Goal: Task Accomplishment & Management: Use online tool/utility

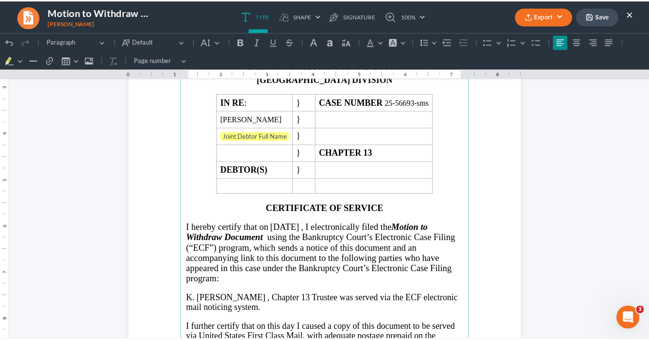
scroll to position [699, 0]
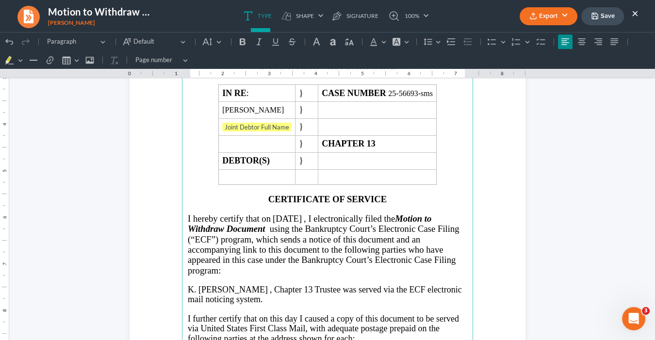
click at [635, 12] on button "×" at bounding box center [635, 13] width 7 height 12
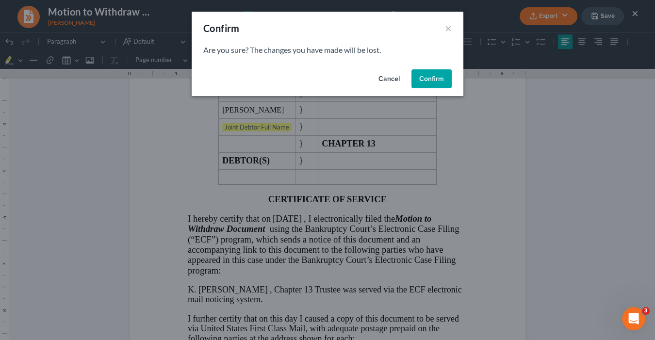
drag, startPoint x: 432, startPoint y: 83, endPoint x: 165, endPoint y: 25, distance: 272.5
click at [432, 82] on button "Confirm" at bounding box center [432, 78] width 40 height 19
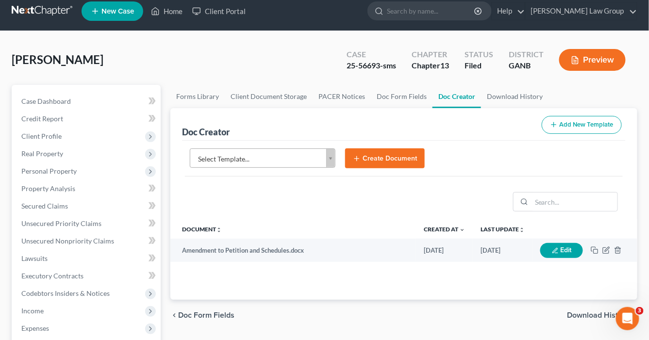
scroll to position [0, 0]
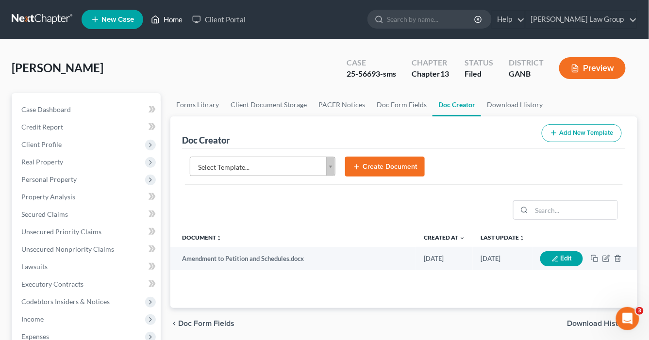
click at [176, 20] on link "Home" at bounding box center [166, 19] width 41 height 17
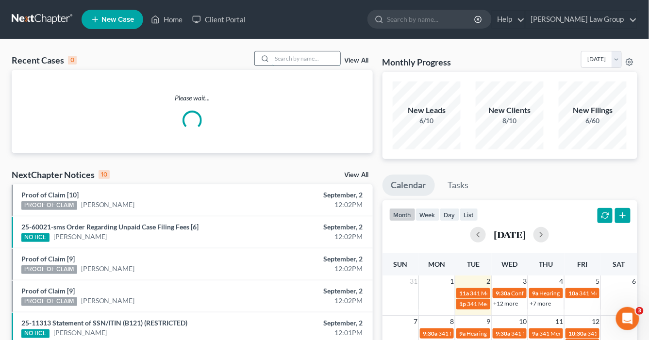
click at [279, 52] on input "search" at bounding box center [306, 58] width 68 height 14
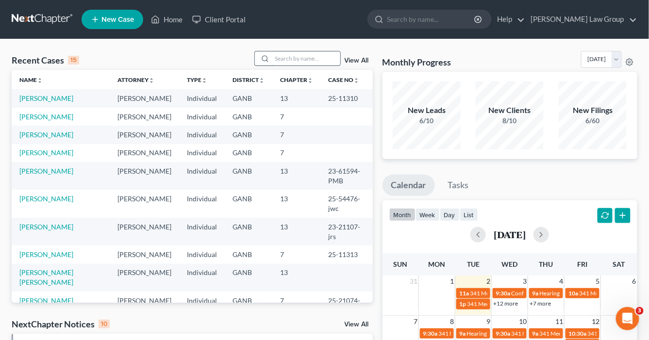
click at [278, 53] on input "search" at bounding box center [306, 58] width 68 height 14
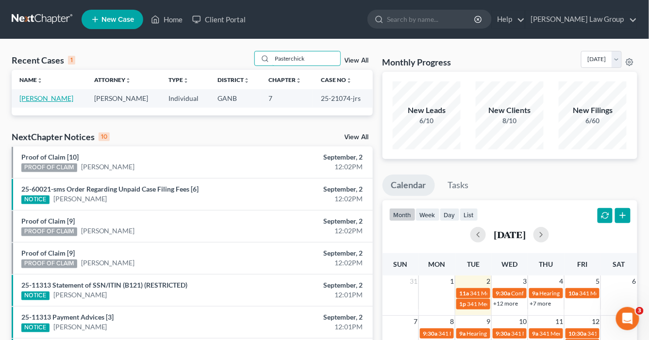
type input "Pasterchick"
click at [53, 96] on link "[PERSON_NAME]" at bounding box center [46, 98] width 54 height 8
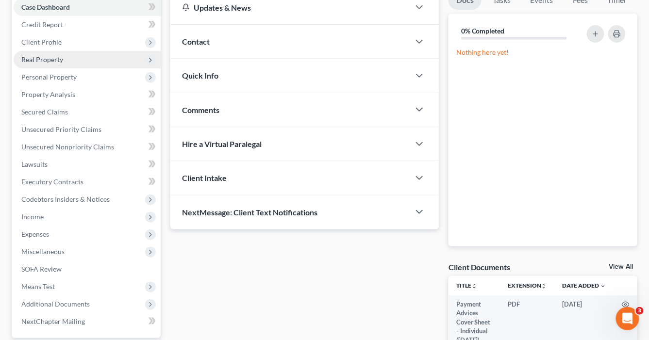
scroll to position [39, 0]
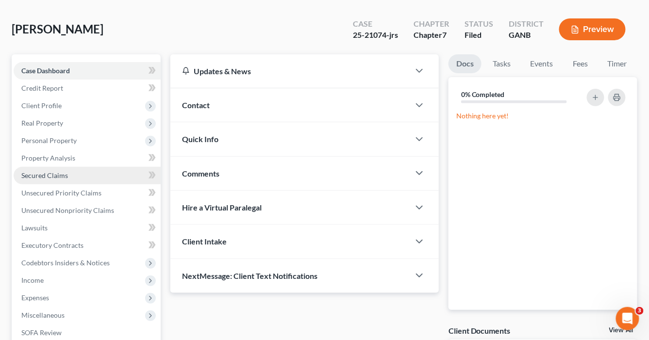
click at [48, 174] on span "Secured Claims" at bounding box center [44, 175] width 47 height 8
